Goal: Task Accomplishment & Management: Complete application form

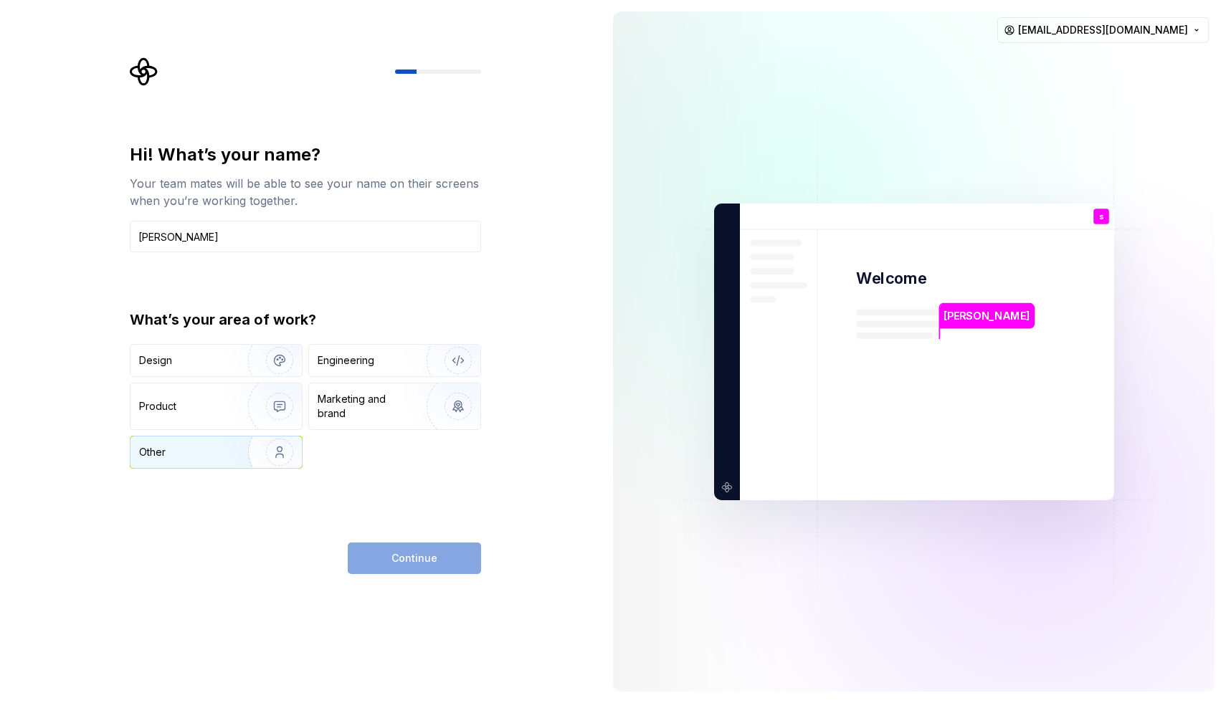
type input "[PERSON_NAME]"
click at [281, 449] on img "button" at bounding box center [270, 452] width 92 height 96
click at [282, 449] on img "button" at bounding box center [270, 452] width 92 height 96
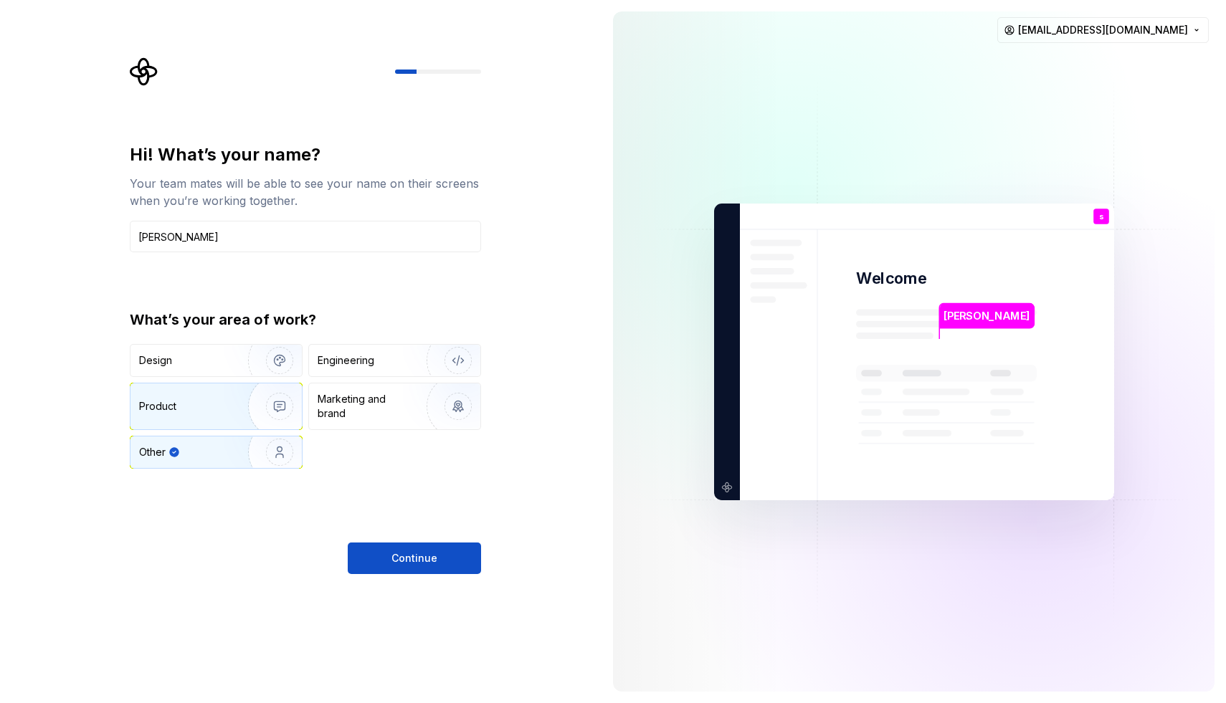
click at [263, 414] on img "button" at bounding box center [270, 406] width 92 height 96
click at [287, 447] on img "button" at bounding box center [270, 452] width 92 height 96
click at [243, 397] on img "button" at bounding box center [270, 406] width 92 height 96
click at [330, 404] on div "Marketing and brand" at bounding box center [366, 406] width 97 height 29
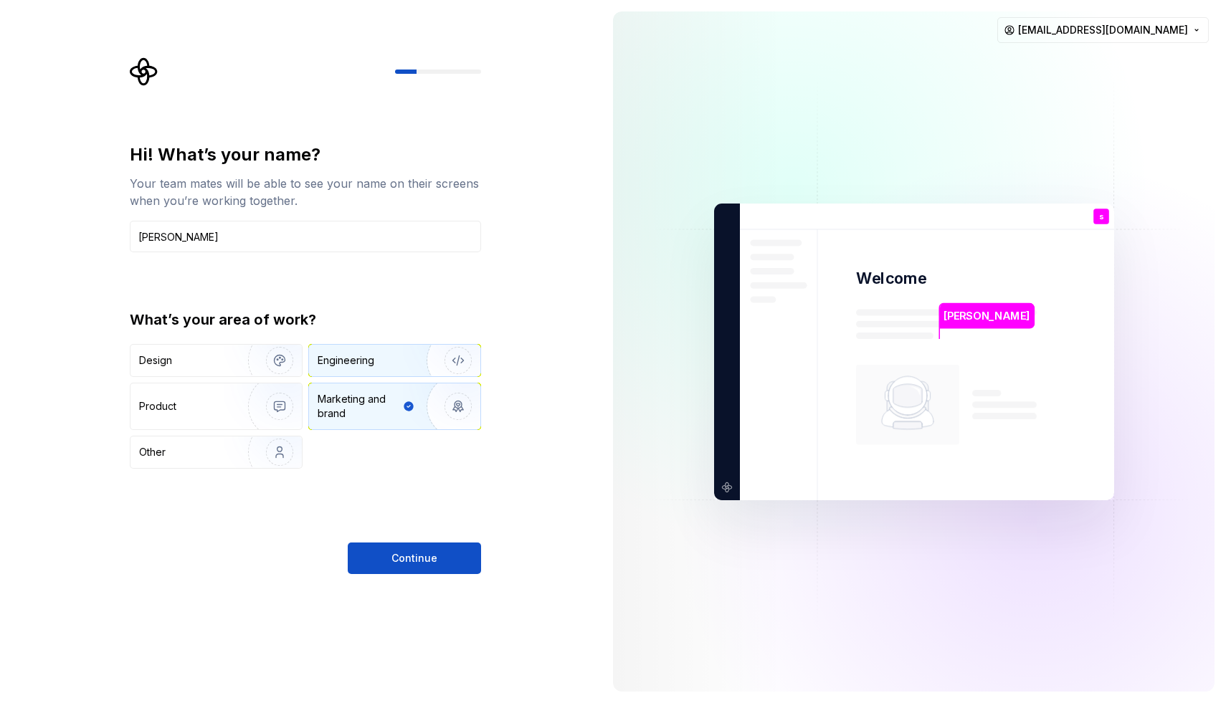
click at [328, 367] on div "Engineering" at bounding box center [346, 360] width 57 height 14
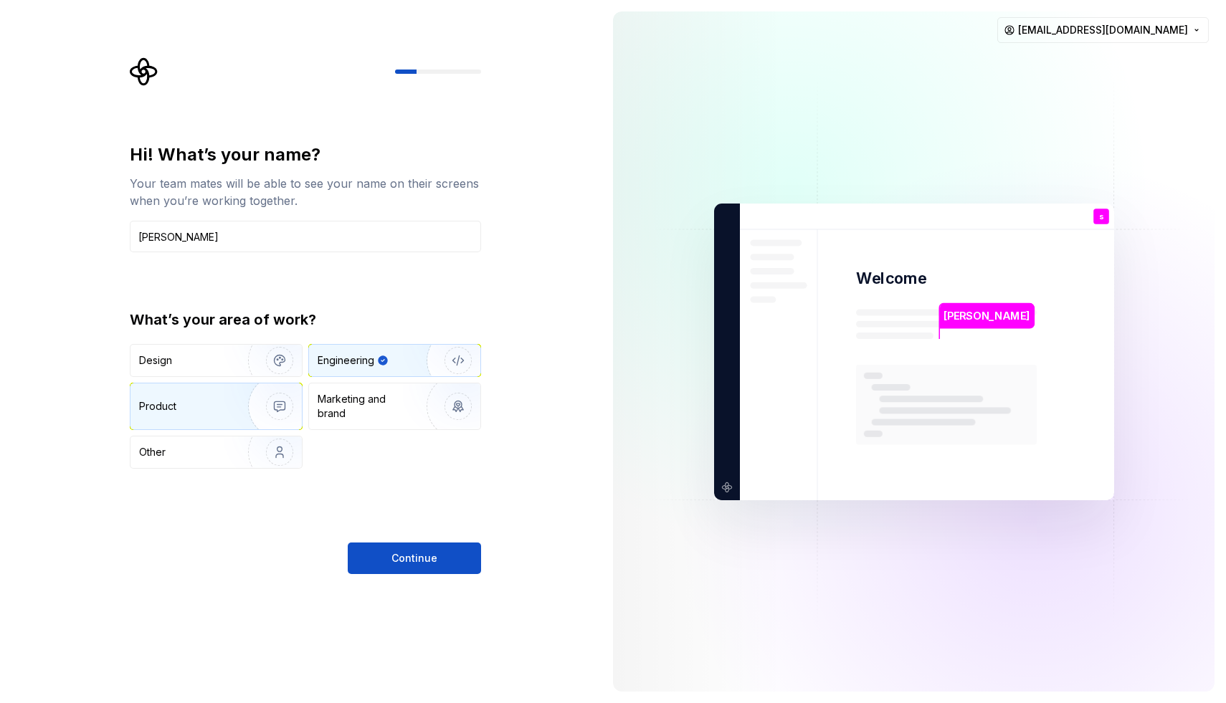
click at [254, 400] on img "button" at bounding box center [270, 406] width 92 height 96
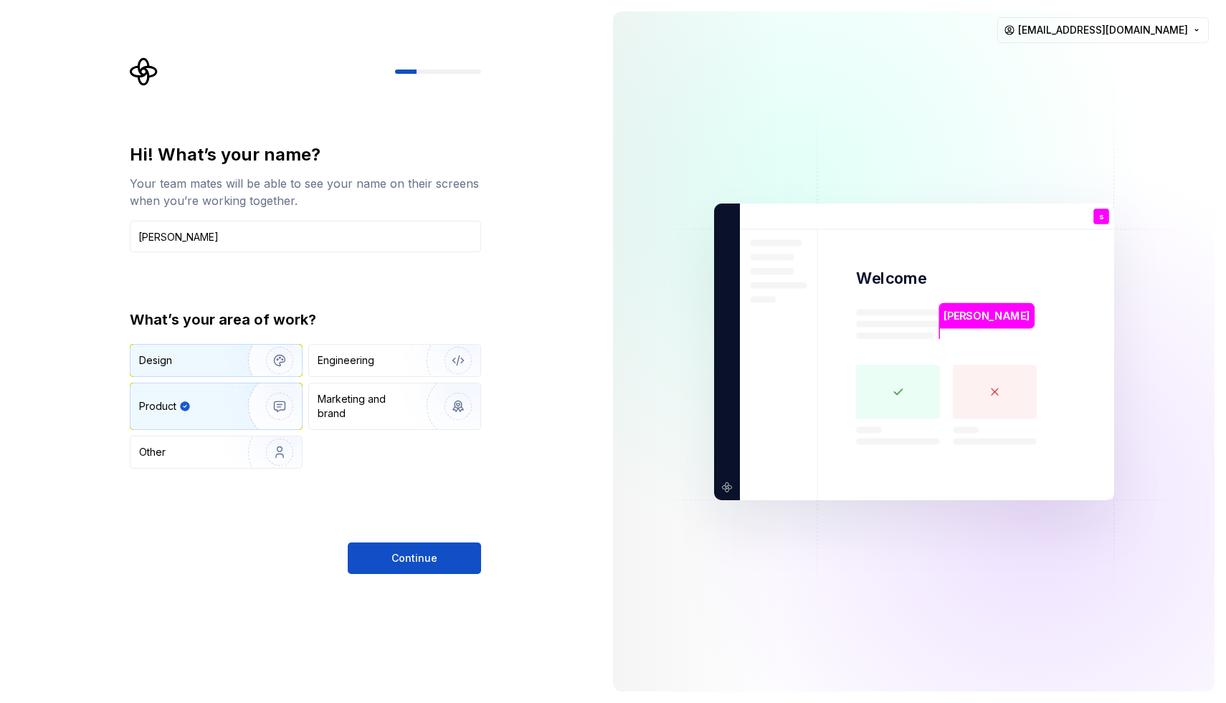
click at [247, 367] on img "button" at bounding box center [270, 361] width 92 height 96
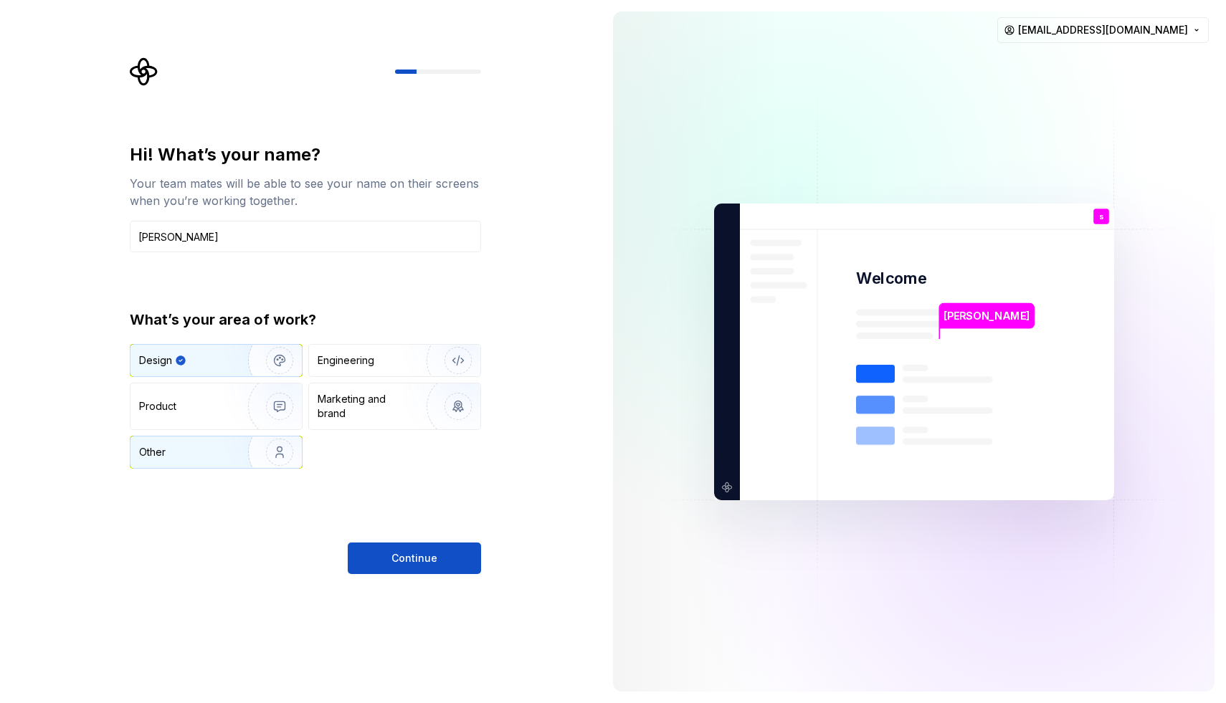
click at [239, 439] on img "button" at bounding box center [270, 452] width 92 height 96
click at [893, 49] on img at bounding box center [914, 351] width 581 height 677
